Goal: Task Accomplishment & Management: Complete application form

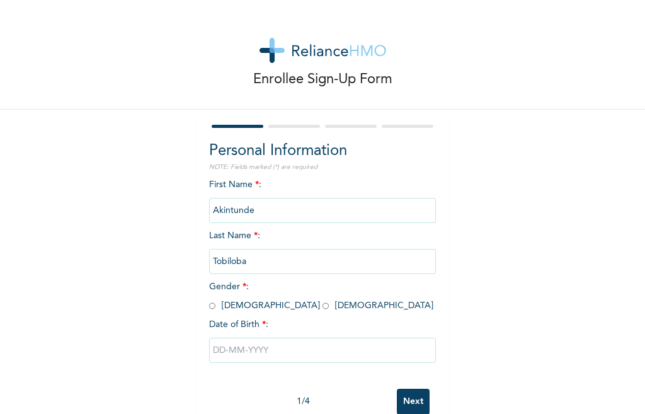
click at [269, 349] on input "text" at bounding box center [322, 349] width 227 height 25
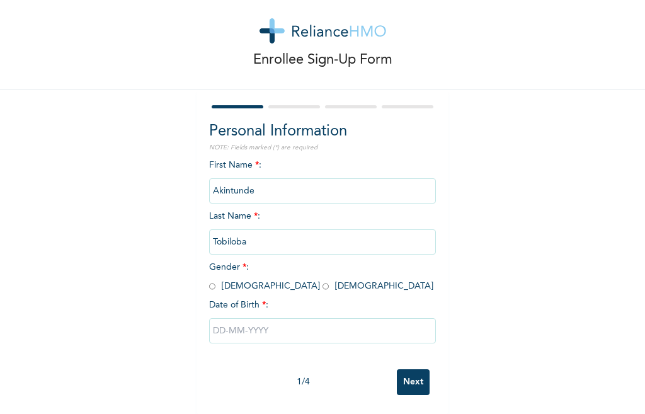
select select "9"
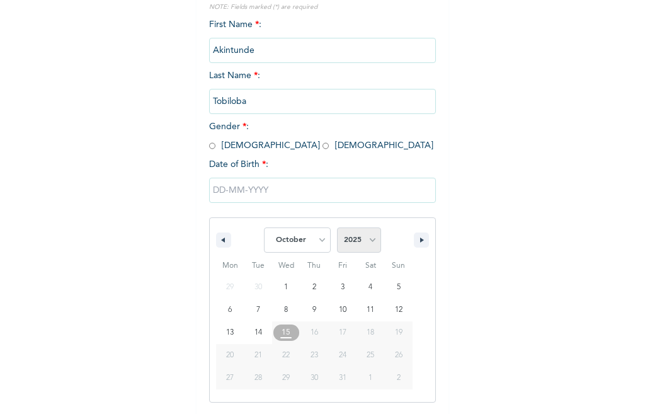
click at [354, 238] on select "2025 2024 2023 2022 2021 2020 2019 2018 2017 2016 2015 2014 2013 2012 2011 2010…" at bounding box center [359, 239] width 44 height 25
select select "1999"
click at [337, 228] on select "2025 2024 2023 2022 2021 2020 2019 2018 2017 2016 2015 2014 2013 2012 2011 2010…" at bounding box center [359, 239] width 44 height 25
type input "[DATE]"
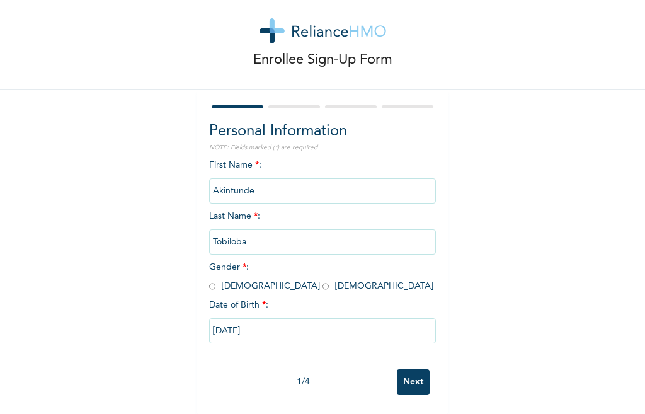
click at [249, 322] on input "[DATE]" at bounding box center [322, 330] width 227 height 25
select select "9"
select select "1999"
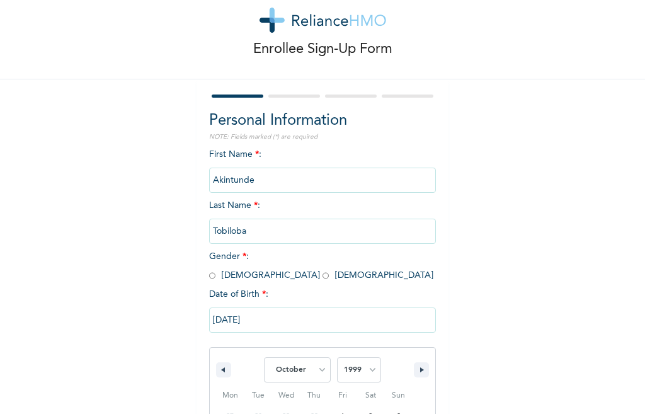
scroll to position [160, 0]
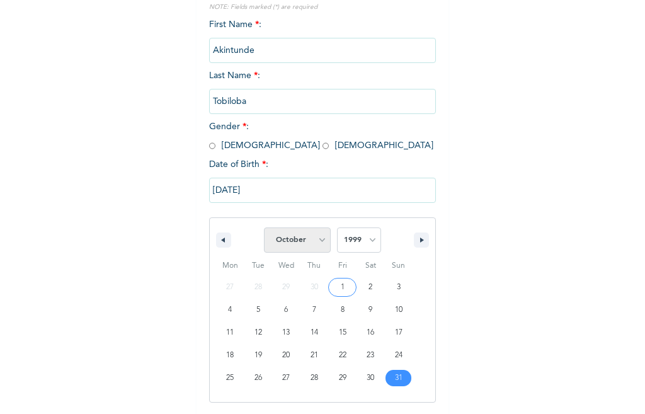
click at [313, 234] on select "January February March April May June July August September October November De…" at bounding box center [297, 239] width 67 height 25
select select "2"
click at [264, 228] on select "January February March April May June July August September October November De…" at bounding box center [297, 239] width 67 height 25
type input "[DATE]"
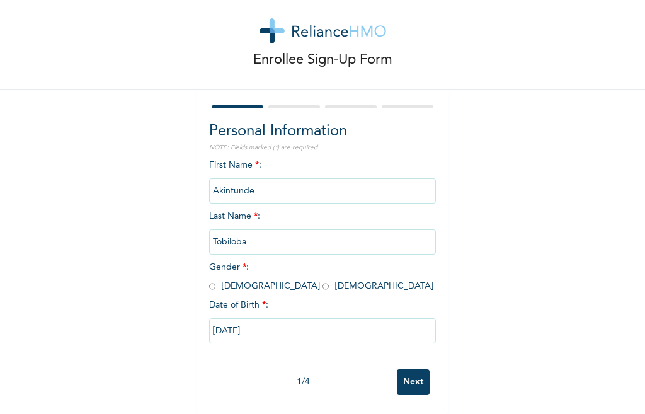
scroll to position [30, 0]
click at [400, 371] on input "Next" at bounding box center [413, 382] width 33 height 26
click at [209, 280] on input "radio" at bounding box center [212, 286] width 6 height 12
radio input "true"
click at [414, 374] on input "Next" at bounding box center [413, 382] width 33 height 26
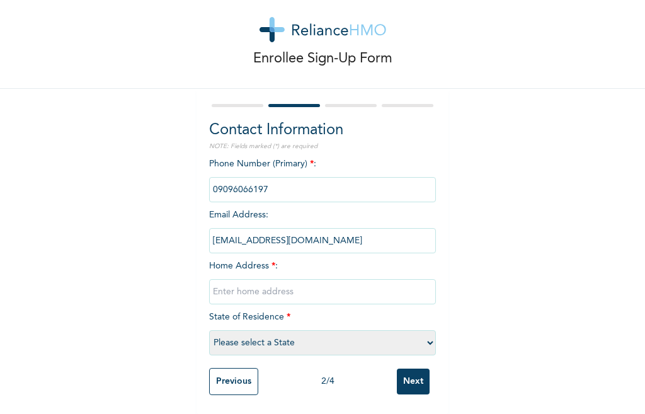
click at [266, 285] on input "text" at bounding box center [322, 291] width 227 height 25
type input "[STREET_ADDRESS] [GEOGRAPHIC_DATA]"
click at [317, 334] on select "Please select a State [PERSON_NAME] (FCT) [PERSON_NAME] Ibom [GEOGRAPHIC_DATA] …" at bounding box center [322, 342] width 227 height 25
select select "25"
click at [209, 330] on select "Please select a State [PERSON_NAME] (FCT) [PERSON_NAME] Ibom [GEOGRAPHIC_DATA] …" at bounding box center [322, 342] width 227 height 25
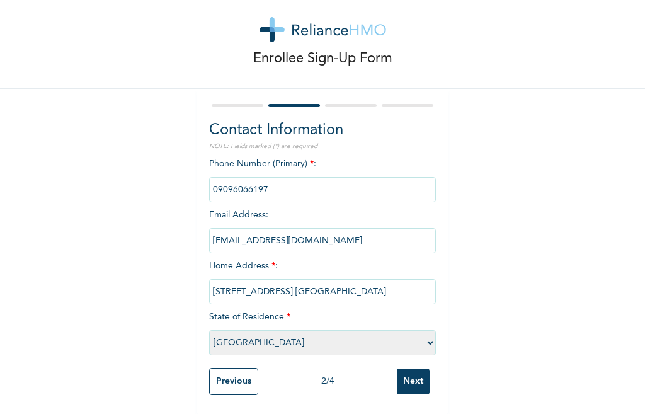
click at [402, 374] on input "Next" at bounding box center [413, 381] width 33 height 26
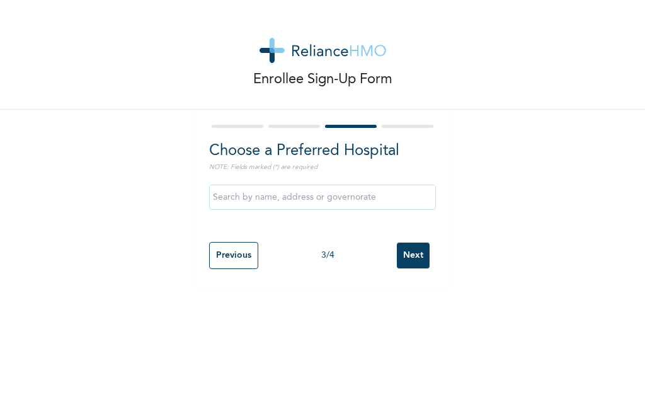
scroll to position [0, 0]
click at [294, 194] on input "text" at bounding box center [322, 196] width 227 height 25
type input "[GEOGRAPHIC_DATA]"
click at [408, 257] on input "Next" at bounding box center [413, 255] width 33 height 26
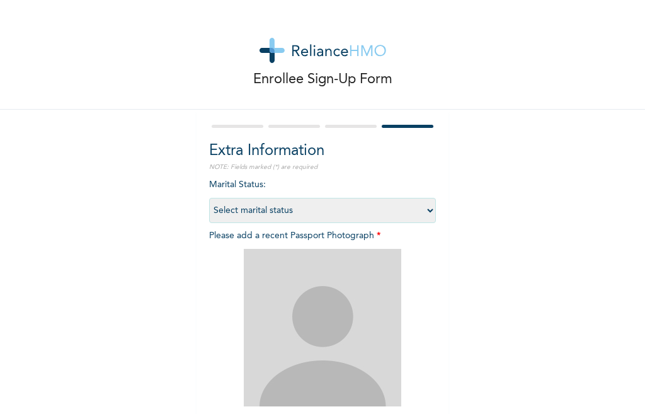
click at [309, 186] on div "Marital Status : Select marital status [DEMOGRAPHIC_DATA] Married [DEMOGRAPHIC_…" at bounding box center [322, 334] width 227 height 312
click at [273, 212] on select "Select marital status [DEMOGRAPHIC_DATA] Married [DEMOGRAPHIC_DATA] Widow/[DEMO…" at bounding box center [322, 210] width 227 height 25
select select "1"
click at [209, 198] on select "Select marital status [DEMOGRAPHIC_DATA] Married [DEMOGRAPHIC_DATA] Widow/[DEMO…" at bounding box center [322, 210] width 227 height 25
click at [286, 236] on span "Please add a recent Passport Photograph * Add Photo" at bounding box center [322, 341] width 227 height 221
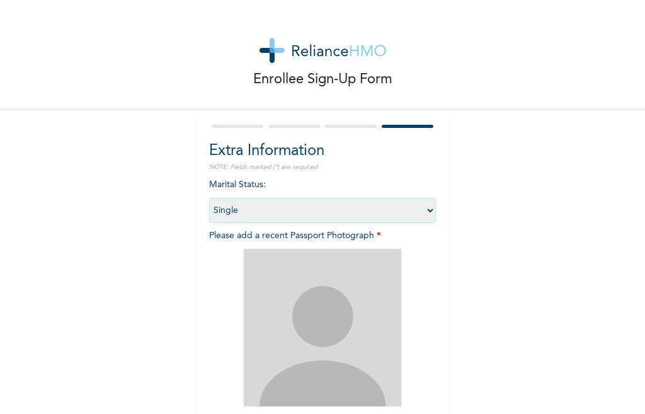
click at [333, 323] on img at bounding box center [322, 327] width 157 height 157
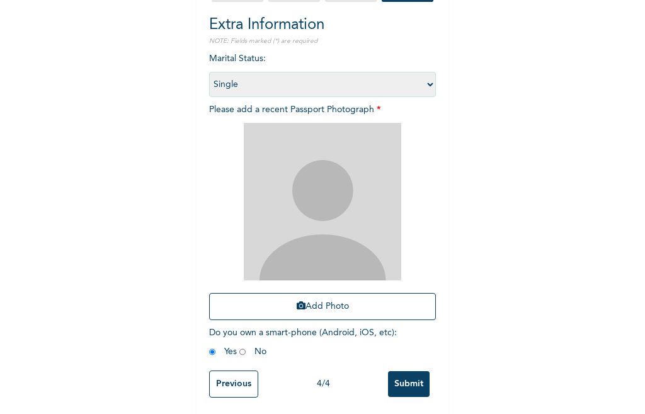
scroll to position [139, 0]
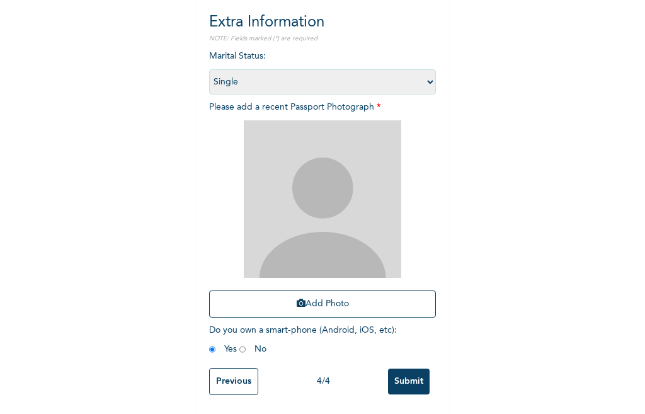
click at [394, 373] on input "Submit" at bounding box center [409, 381] width 42 height 26
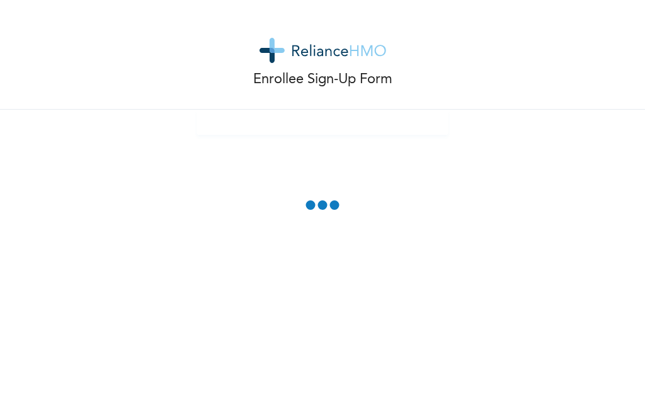
scroll to position [69, 0]
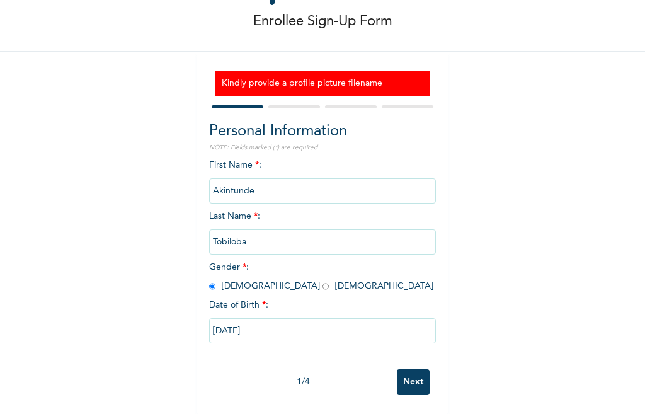
click at [412, 369] on input "Next" at bounding box center [413, 382] width 33 height 26
select select "25"
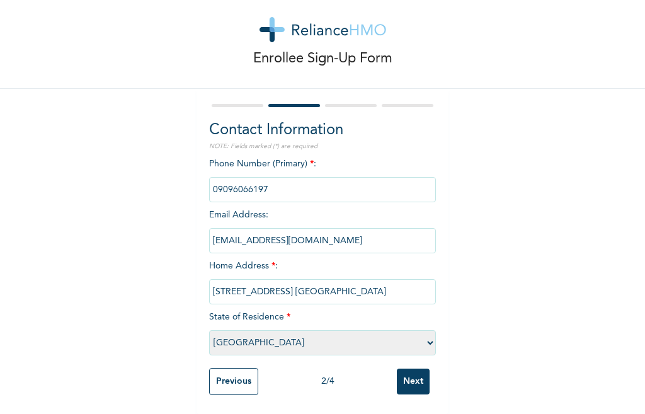
scroll to position [31, 0]
click at [412, 368] on input "Next" at bounding box center [413, 381] width 33 height 26
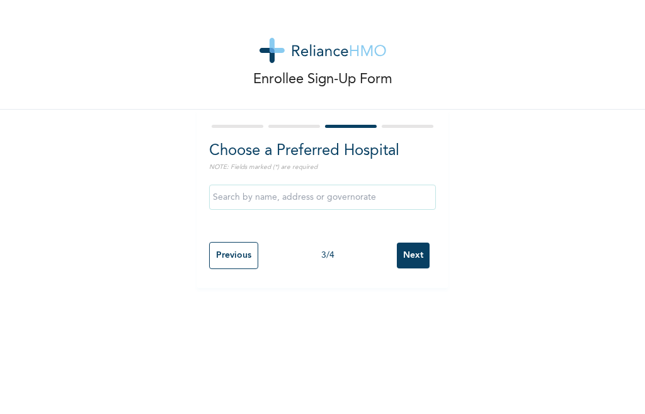
scroll to position [0, 0]
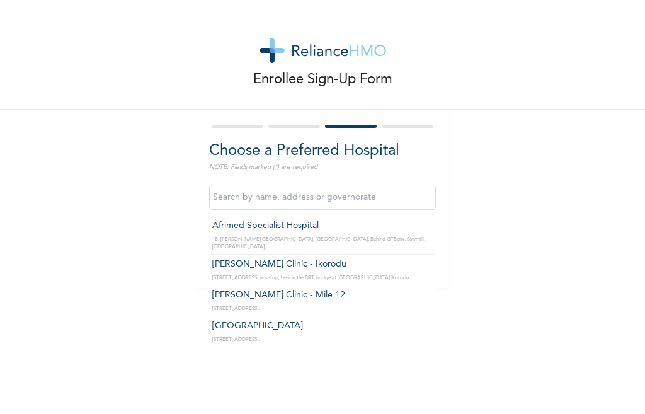
click at [325, 198] on input "text" at bounding box center [322, 196] width 227 height 25
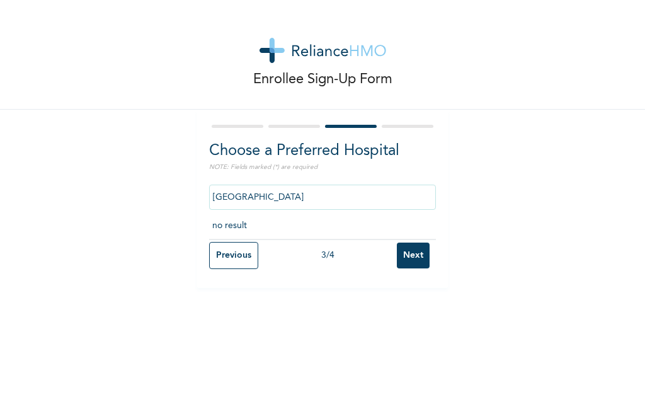
type input "[GEOGRAPHIC_DATA]"
click at [405, 259] on input "Next" at bounding box center [413, 255] width 33 height 26
select select "1"
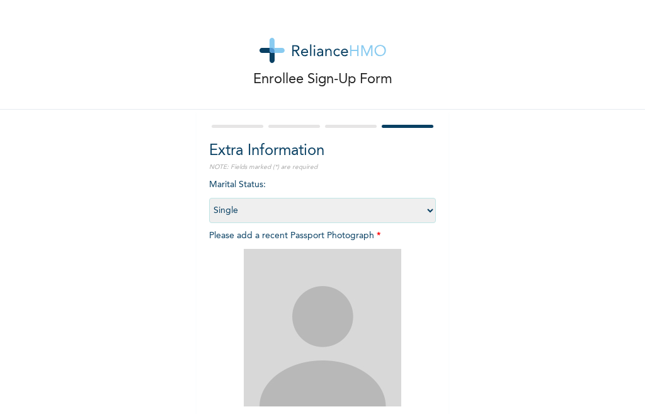
click at [317, 275] on img at bounding box center [322, 327] width 157 height 157
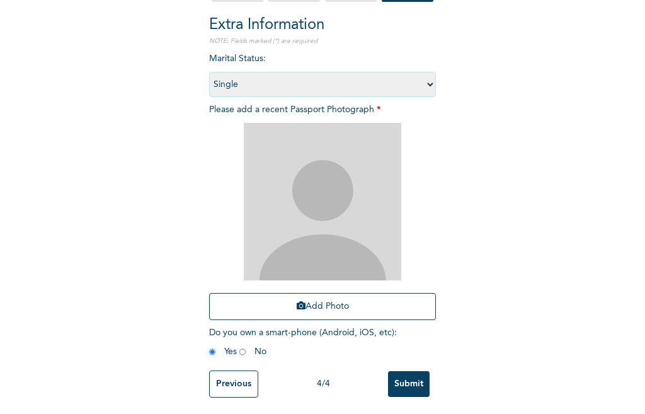
scroll to position [139, 0]
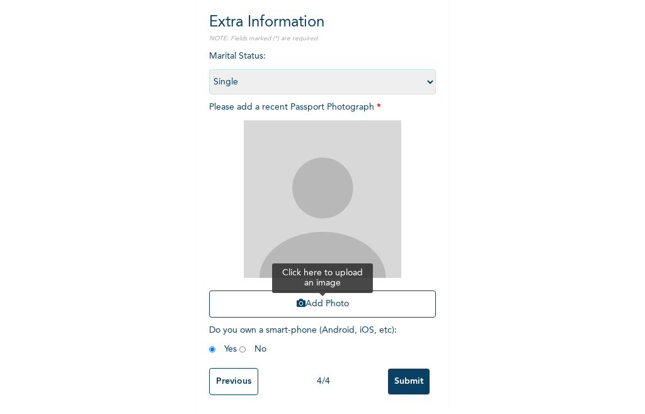
click at [325, 290] on button "Add Photo" at bounding box center [322, 303] width 227 height 27
click at [327, 290] on button "Add Photo" at bounding box center [322, 303] width 227 height 27
click at [310, 290] on button "Add Photo" at bounding box center [322, 303] width 227 height 27
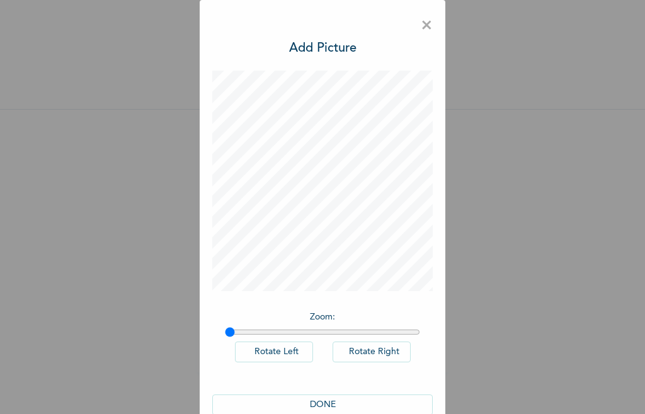
scroll to position [0, 0]
click at [309, 48] on h3 "Add Picture" at bounding box center [322, 48] width 67 height 19
click at [359, 405] on button "DONE" at bounding box center [322, 404] width 220 height 21
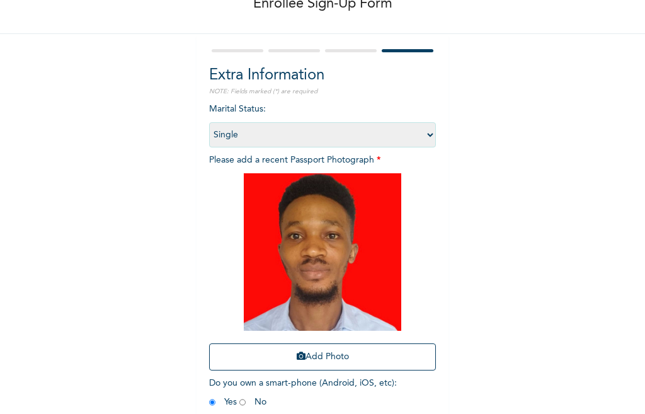
scroll to position [101, 0]
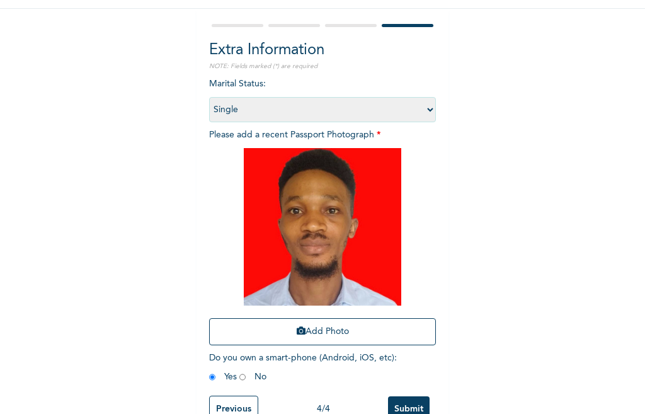
click at [565, 382] on div "Enrollee Sign-Up Form Extra Information NOTE: Fields marked (*) are required Ma…" at bounding box center [322, 170] width 645 height 542
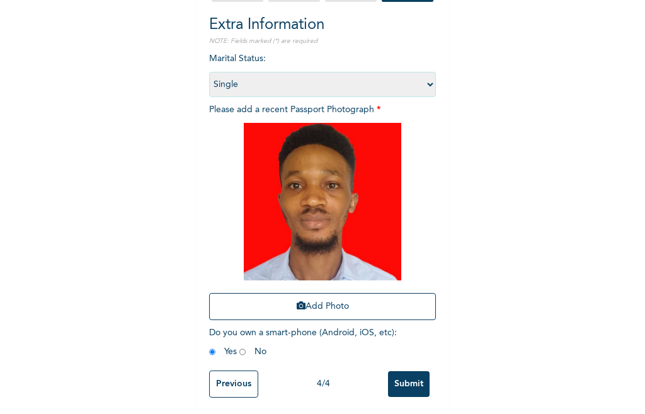
scroll to position [139, 0]
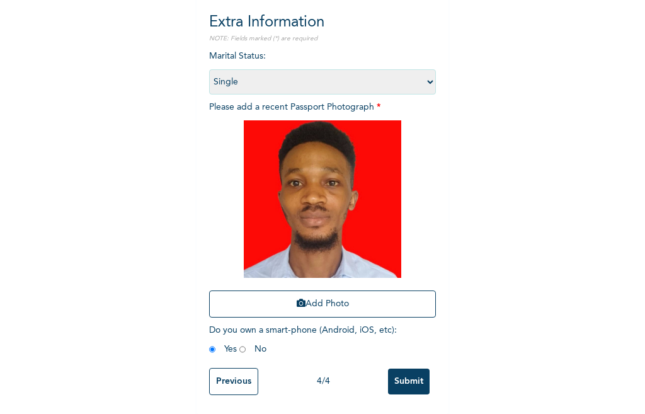
click at [410, 369] on input "Submit" at bounding box center [409, 381] width 42 height 26
